Goal: Task Accomplishment & Management: Manage account settings

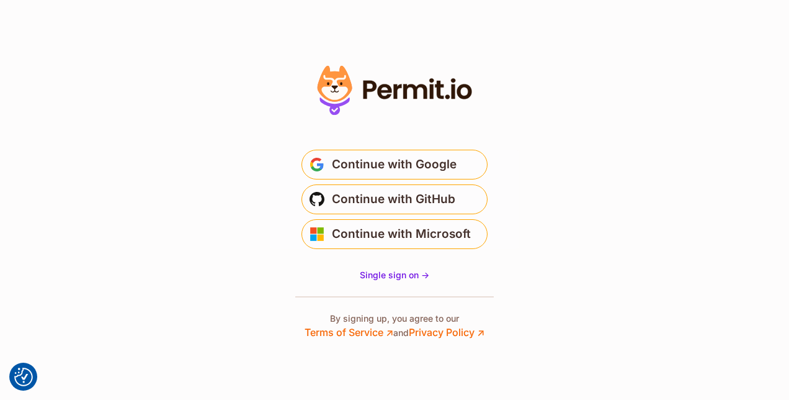
click at [378, 160] on span "Continue with Google" at bounding box center [394, 164] width 125 height 20
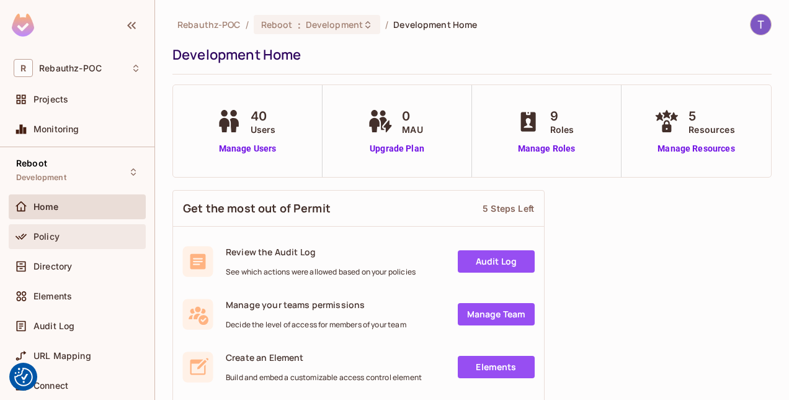
click at [51, 236] on span "Policy" at bounding box center [47, 236] width 26 height 10
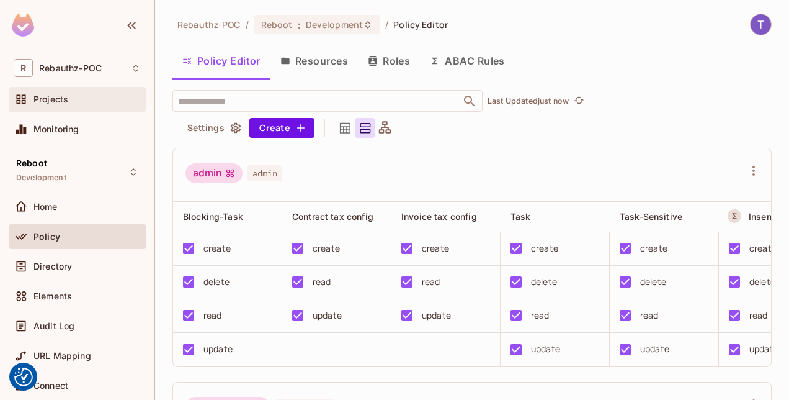
click at [46, 101] on span "Projects" at bounding box center [51, 99] width 35 height 10
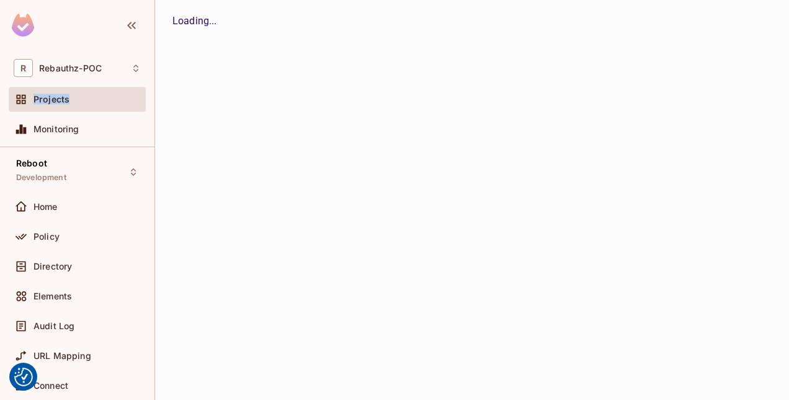
click at [46, 101] on span "Projects" at bounding box center [52, 99] width 36 height 10
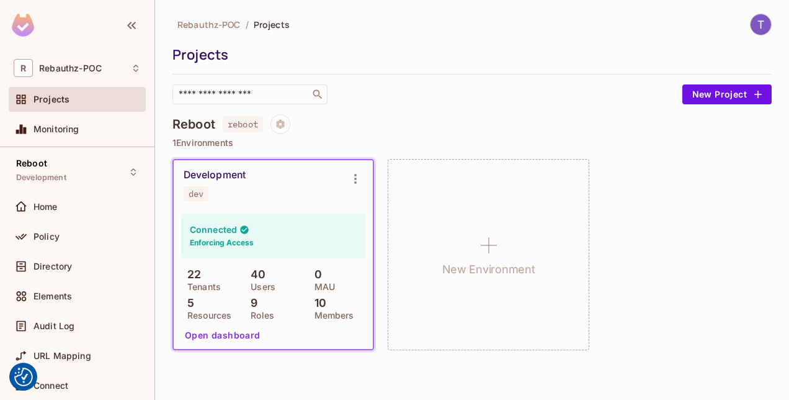
click at [210, 338] on button "Open dashboard" at bounding box center [223, 335] width 86 height 20
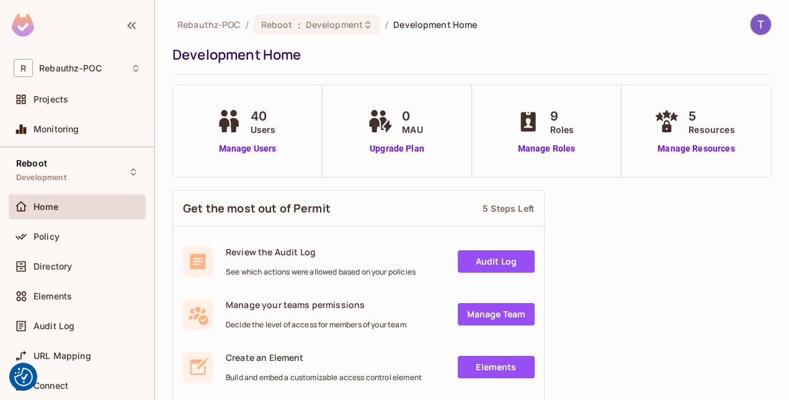
click at [751, 18] on img at bounding box center [761, 24] width 20 height 20
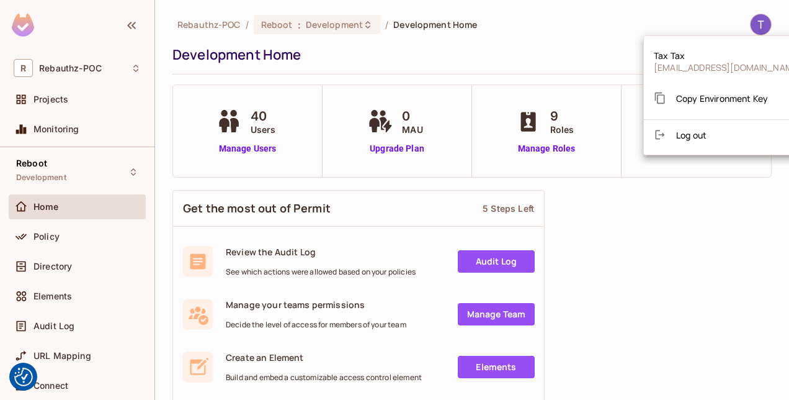
click at [575, 43] on div at bounding box center [394, 200] width 789 height 400
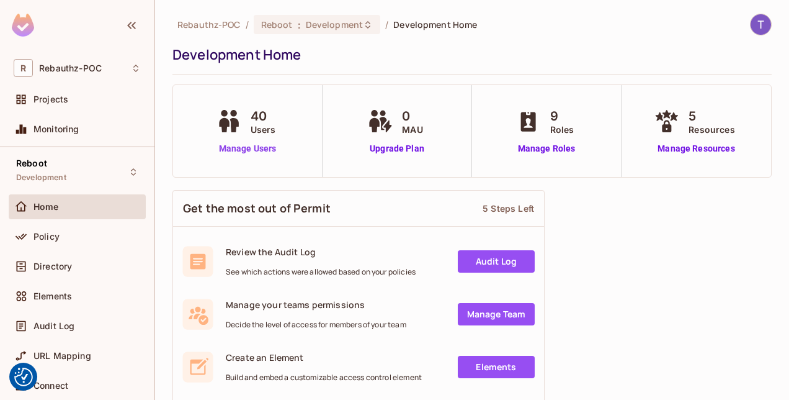
click at [247, 148] on link "Manage Users" at bounding box center [247, 148] width 69 height 13
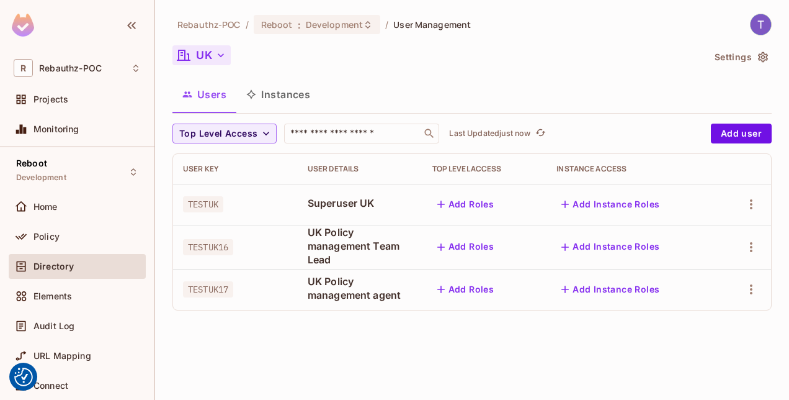
click at [223, 53] on icon "button" at bounding box center [221, 55] width 12 height 12
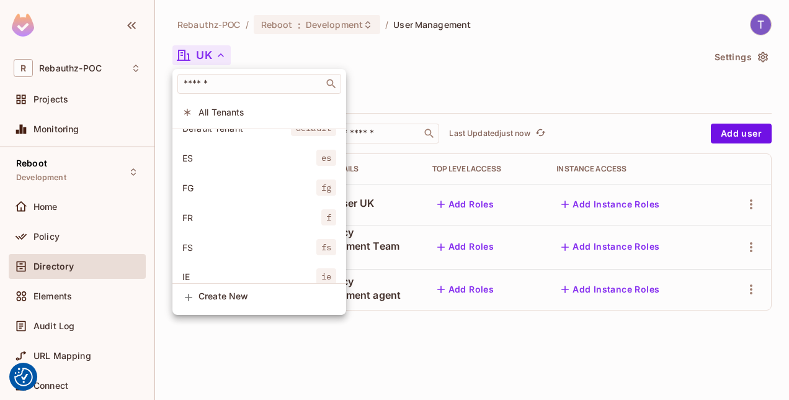
scroll to position [257, 0]
click at [260, 156] on span "ES" at bounding box center [249, 153] width 134 height 12
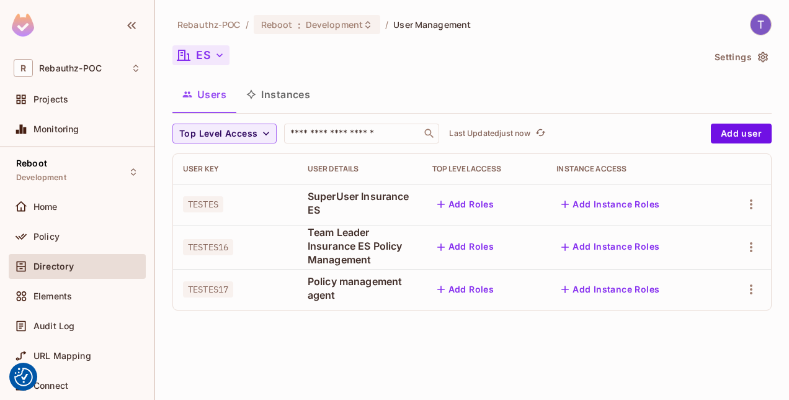
click at [217, 54] on icon "button" at bounding box center [220, 55] width 6 height 4
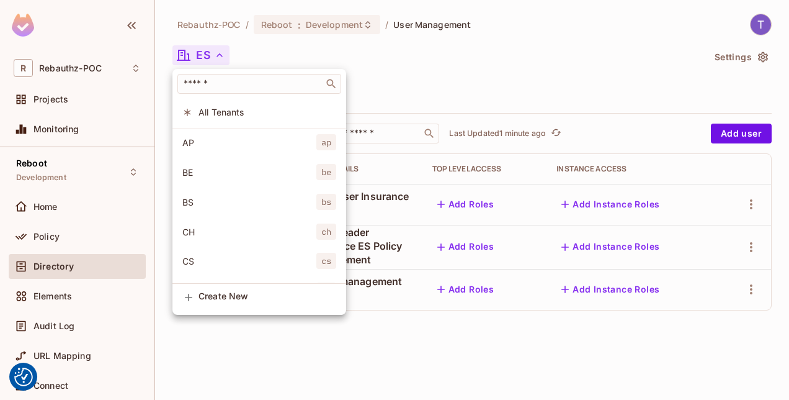
click at [670, 37] on div at bounding box center [394, 200] width 789 height 400
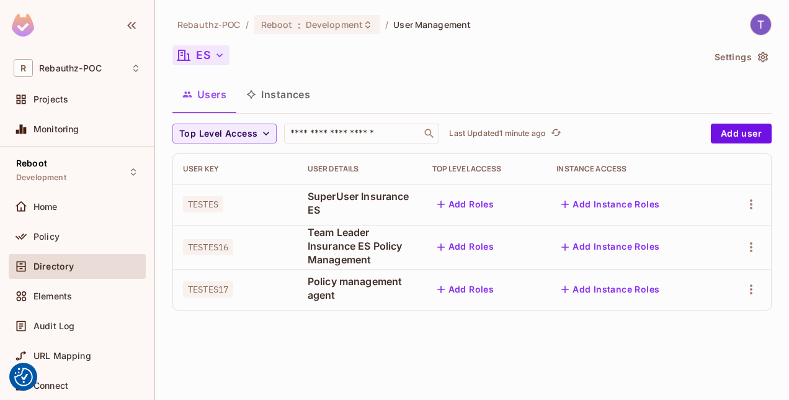
click at [439, 53] on div "ES" at bounding box center [437, 57] width 531 height 24
click at [218, 57] on icon "button" at bounding box center [219, 55] width 12 height 12
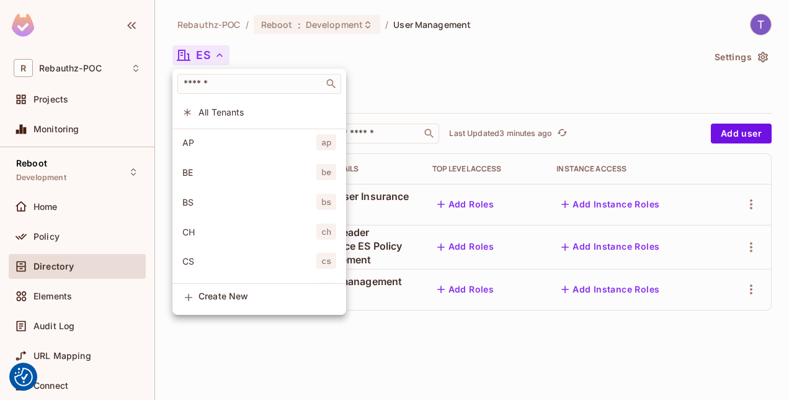
click at [418, 66] on div at bounding box center [394, 200] width 789 height 400
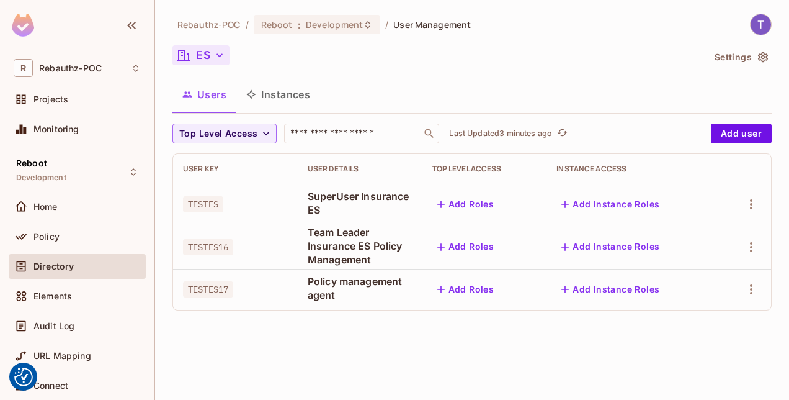
click at [223, 55] on icon "button" at bounding box center [219, 55] width 12 height 12
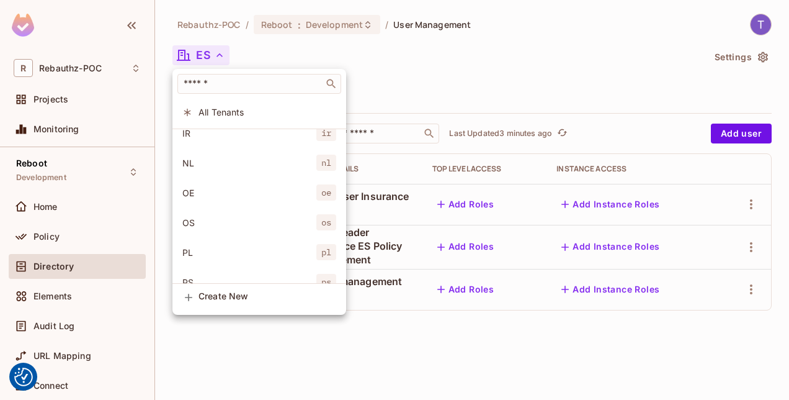
scroll to position [448, 0]
click at [271, 176] on li "OE oe" at bounding box center [259, 169] width 174 height 27
